Goal: Find contact information: Find contact information

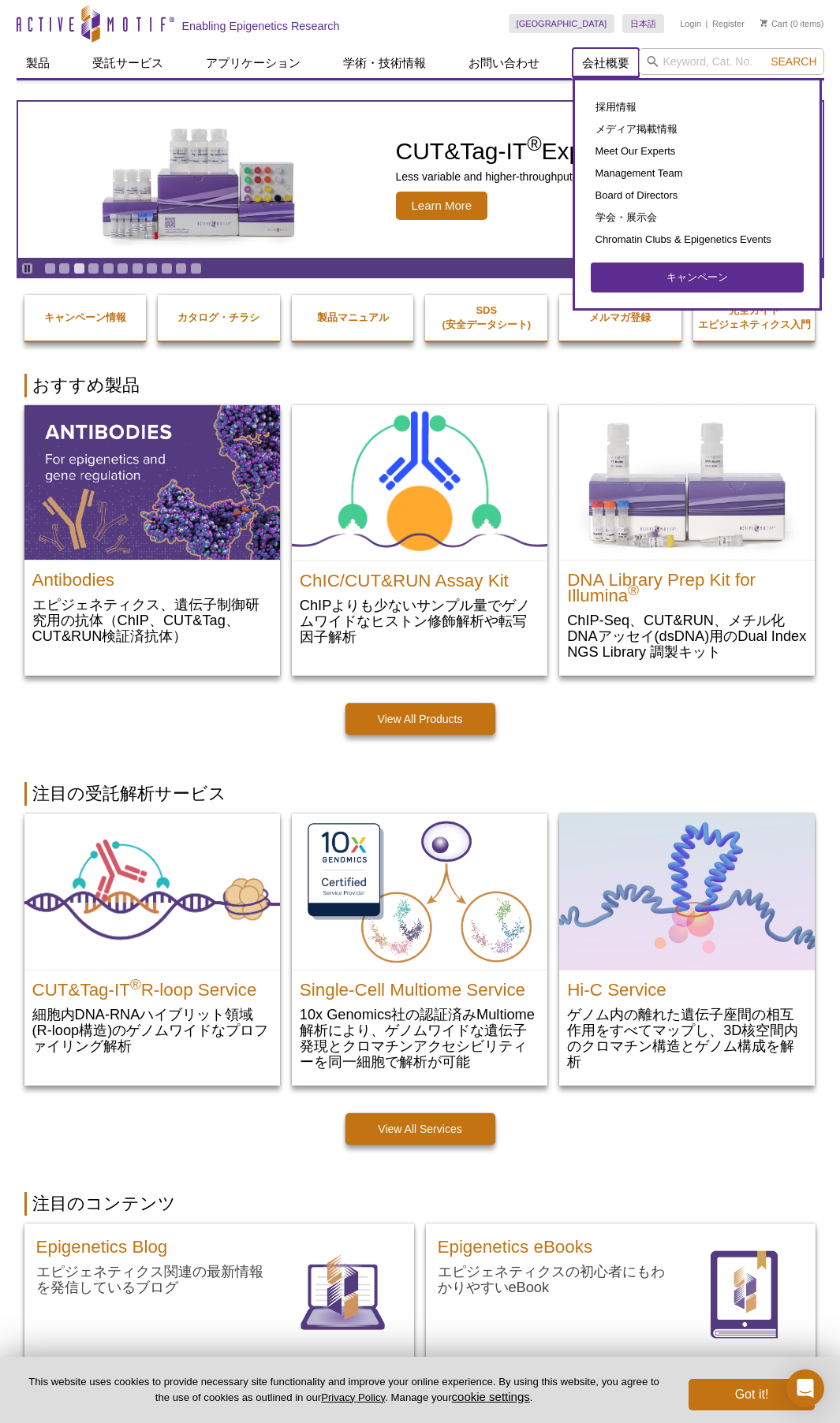
click at [604, 60] on link "会社概要" at bounding box center [605, 63] width 66 height 30
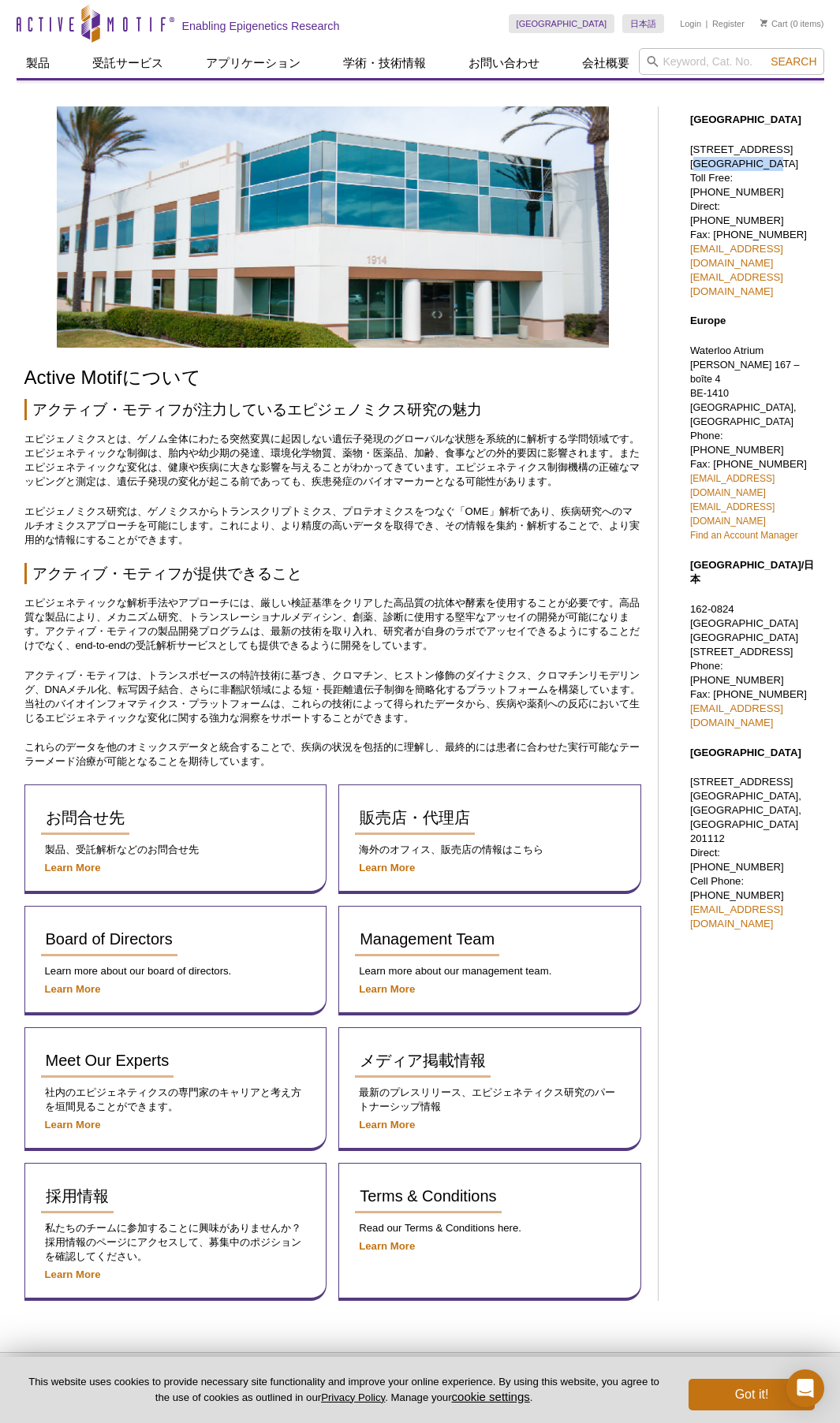
drag, startPoint x: 691, startPoint y: 178, endPoint x: 753, endPoint y: 179, distance: 62.0
click at [753, 179] on p "[STREET_ADDRESS] Toll Free: [PHONE_NUMBER] Direct: [PHONE_NUMBER] Fax: [PHONE_N…" at bounding box center [753, 221] width 126 height 156
copy p "Carlsbad, [GEOGRAPHIC_DATA]"
